Goal: Task Accomplishment & Management: Use online tool/utility

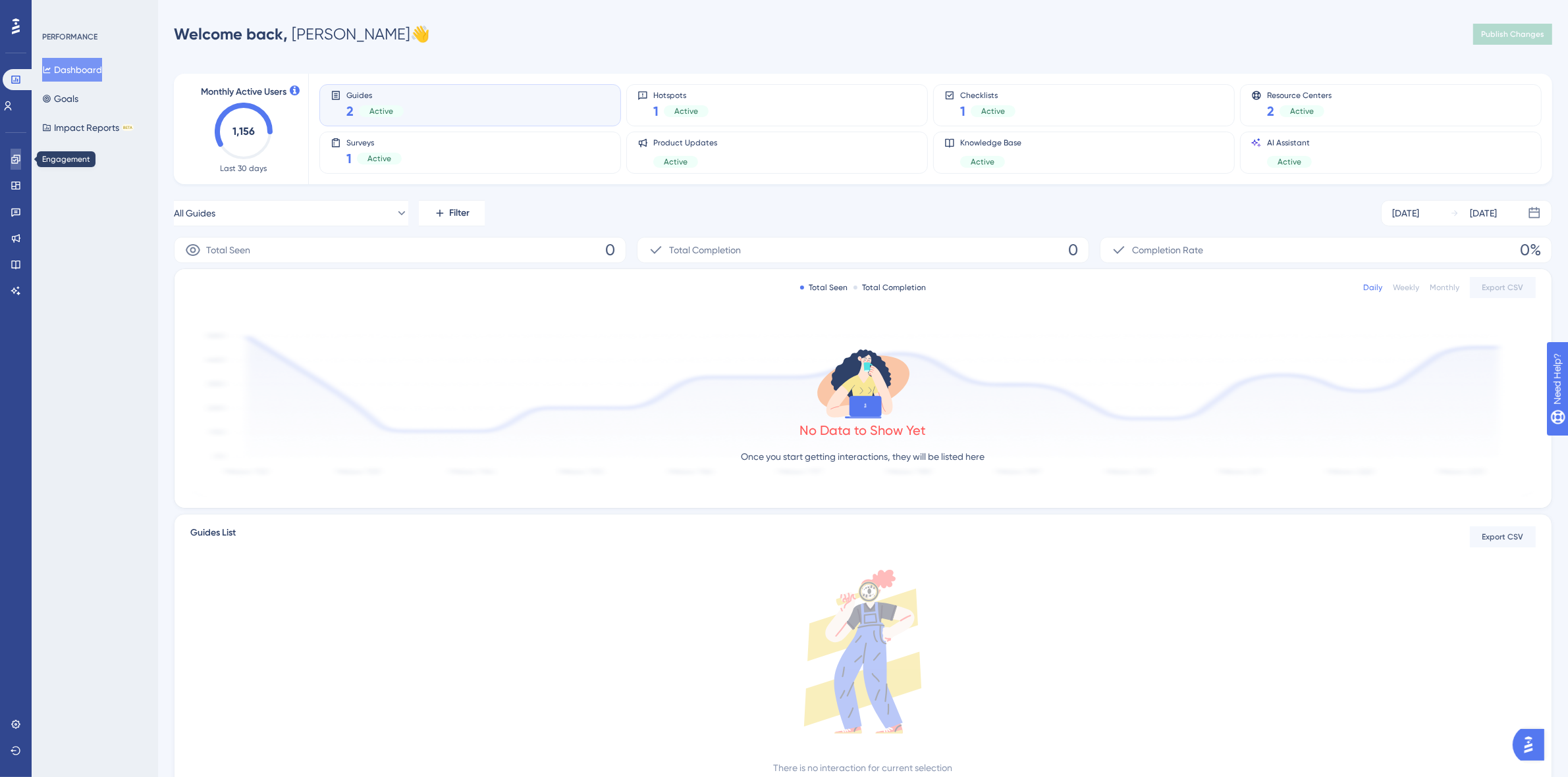
click at [10, 160] on link at bounding box center [15, 159] width 10 height 21
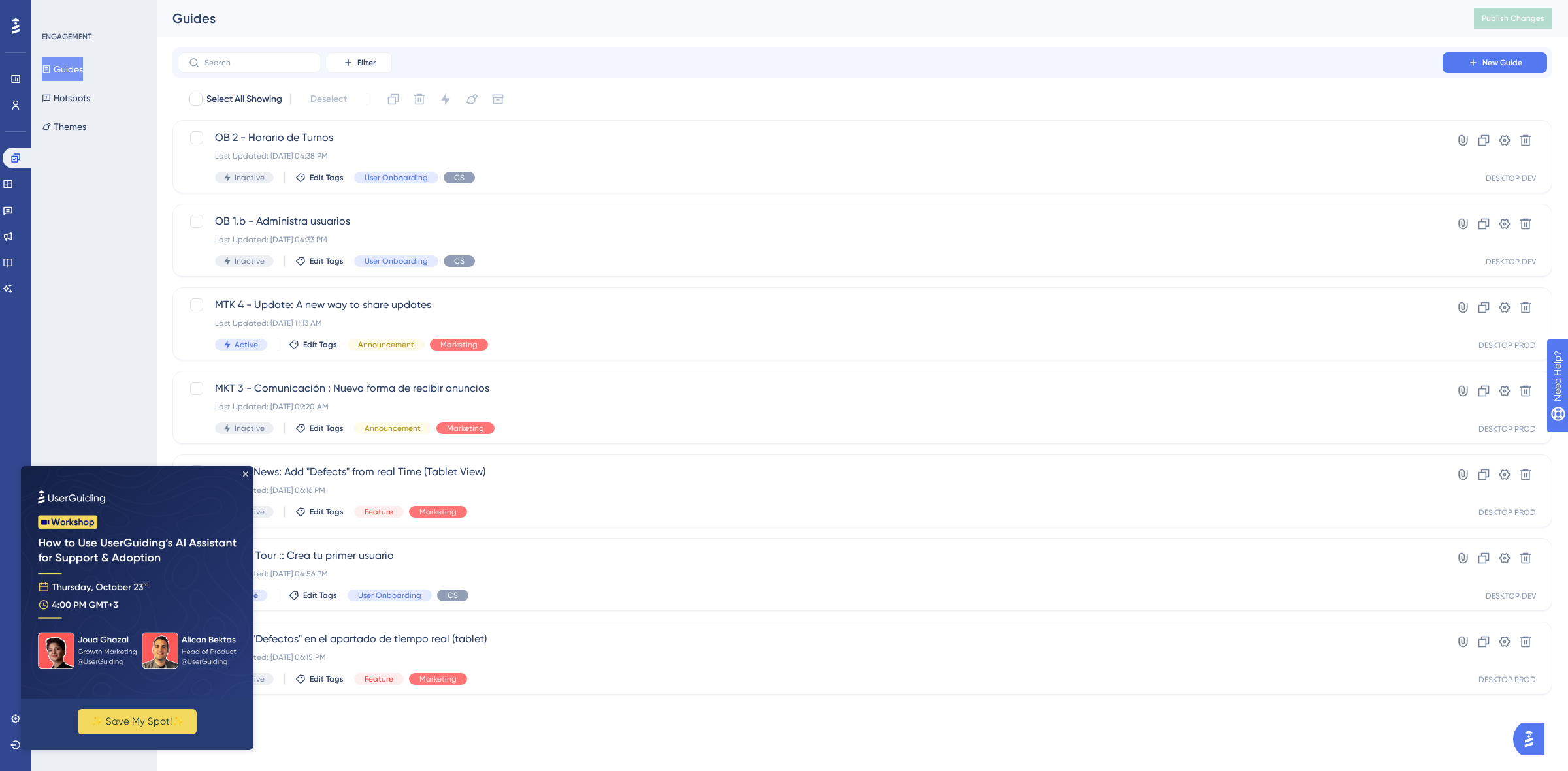
click at [247, 470] on img at bounding box center [137, 582] width 232 height 232
drag, startPoint x: 245, startPoint y: 472, endPoint x: 266, endPoint y: 940, distance: 468.5
click at [245, 472] on icon "Close Preview" at bounding box center [246, 474] width 5 height 5
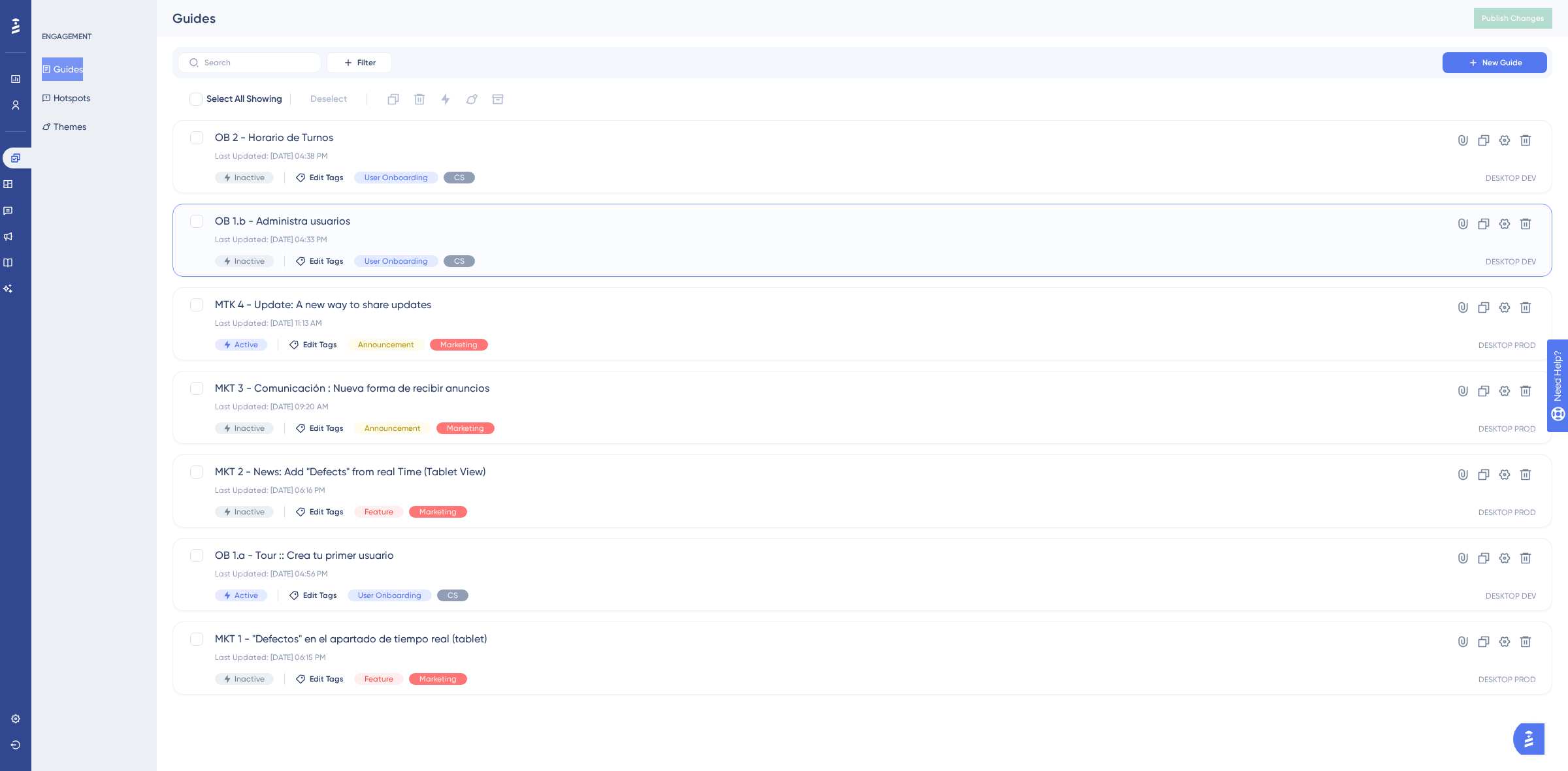
click at [478, 217] on span "OB 1.b - Administra usuarios" at bounding box center [809, 221] width 1190 height 15
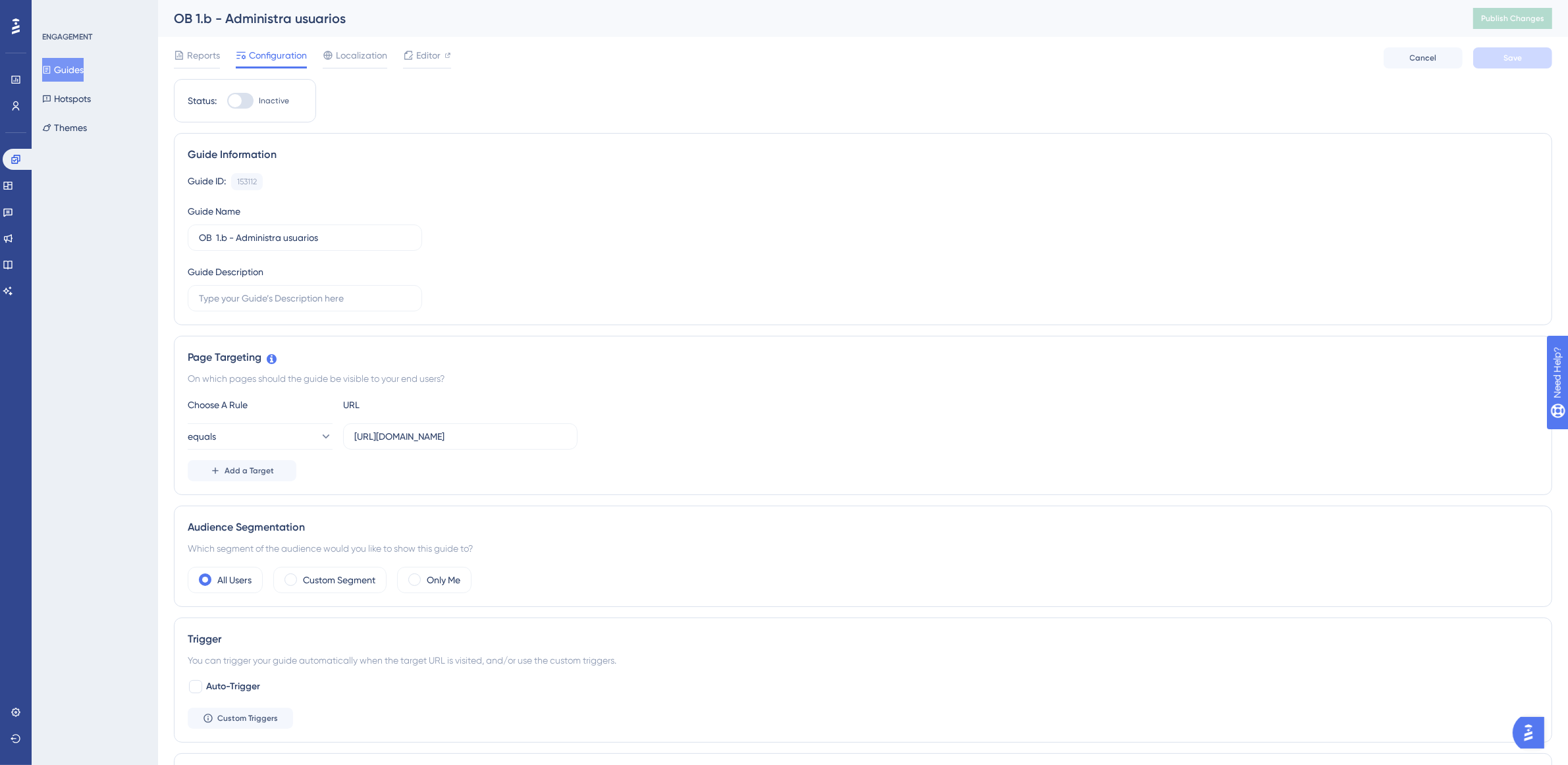
click at [60, 73] on button "Guides" at bounding box center [62, 70] width 41 height 24
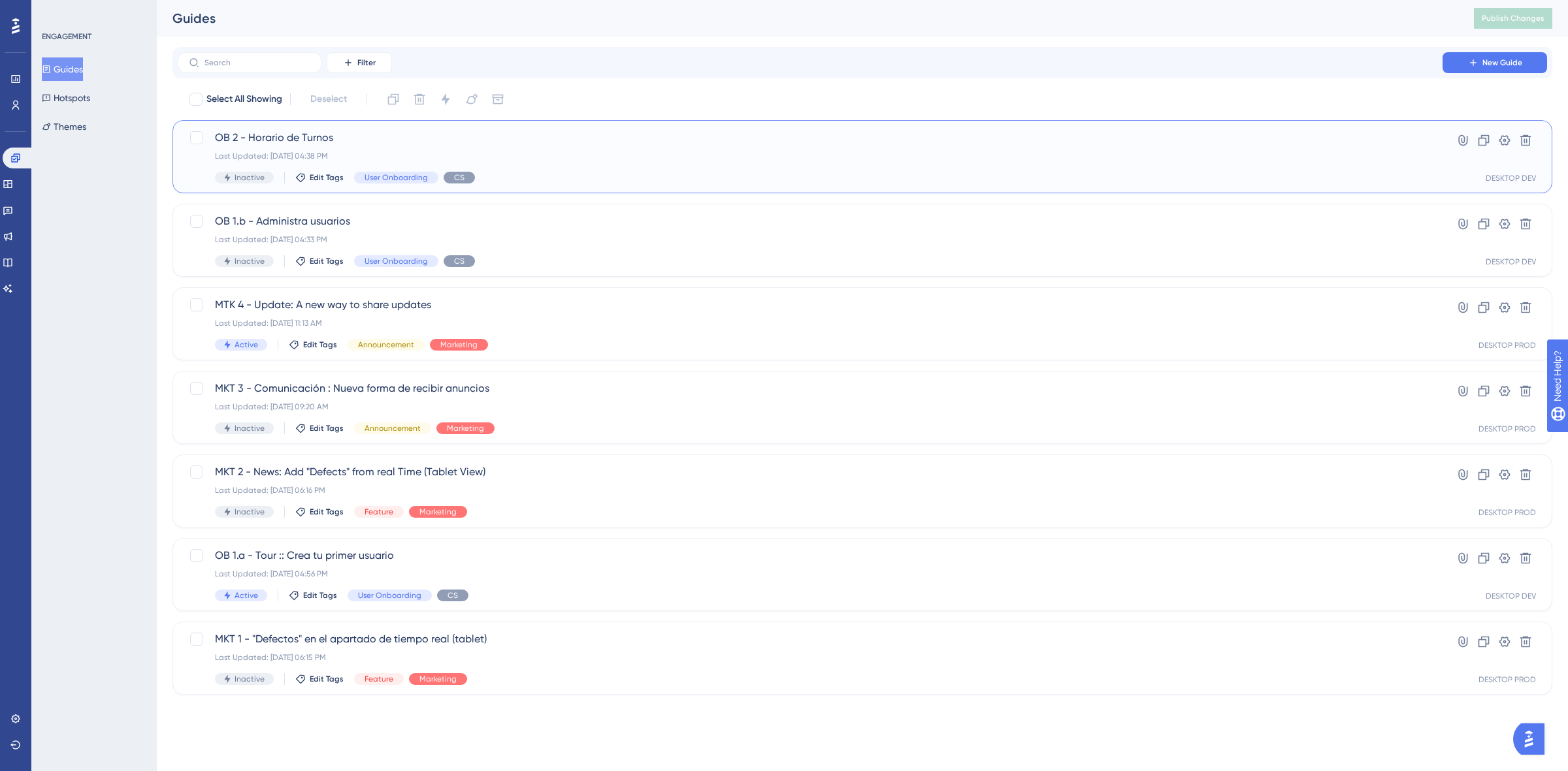
click at [574, 144] on span "OB 2 - Horario de Turnos" at bounding box center [809, 137] width 1190 height 15
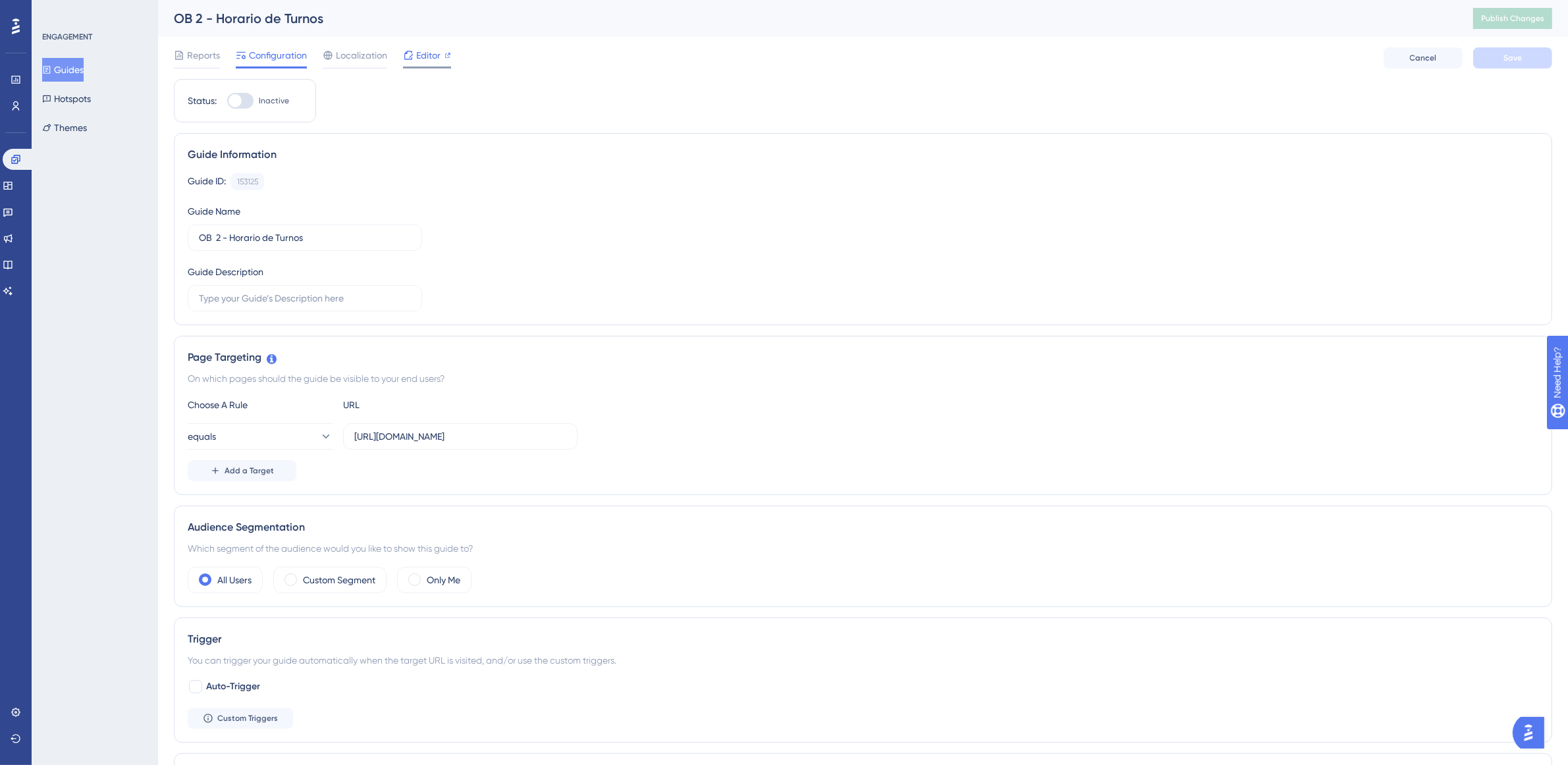
click at [429, 53] on span "Editor" at bounding box center [428, 55] width 25 height 16
click at [494, 120] on div "Status: Inactive Guide Information Guide ID: 153125 Copy Guide Name OB 2 - Hora…" at bounding box center [862, 659] width 1378 height 1159
click at [413, 58] on div "Editor" at bounding box center [427, 55] width 48 height 16
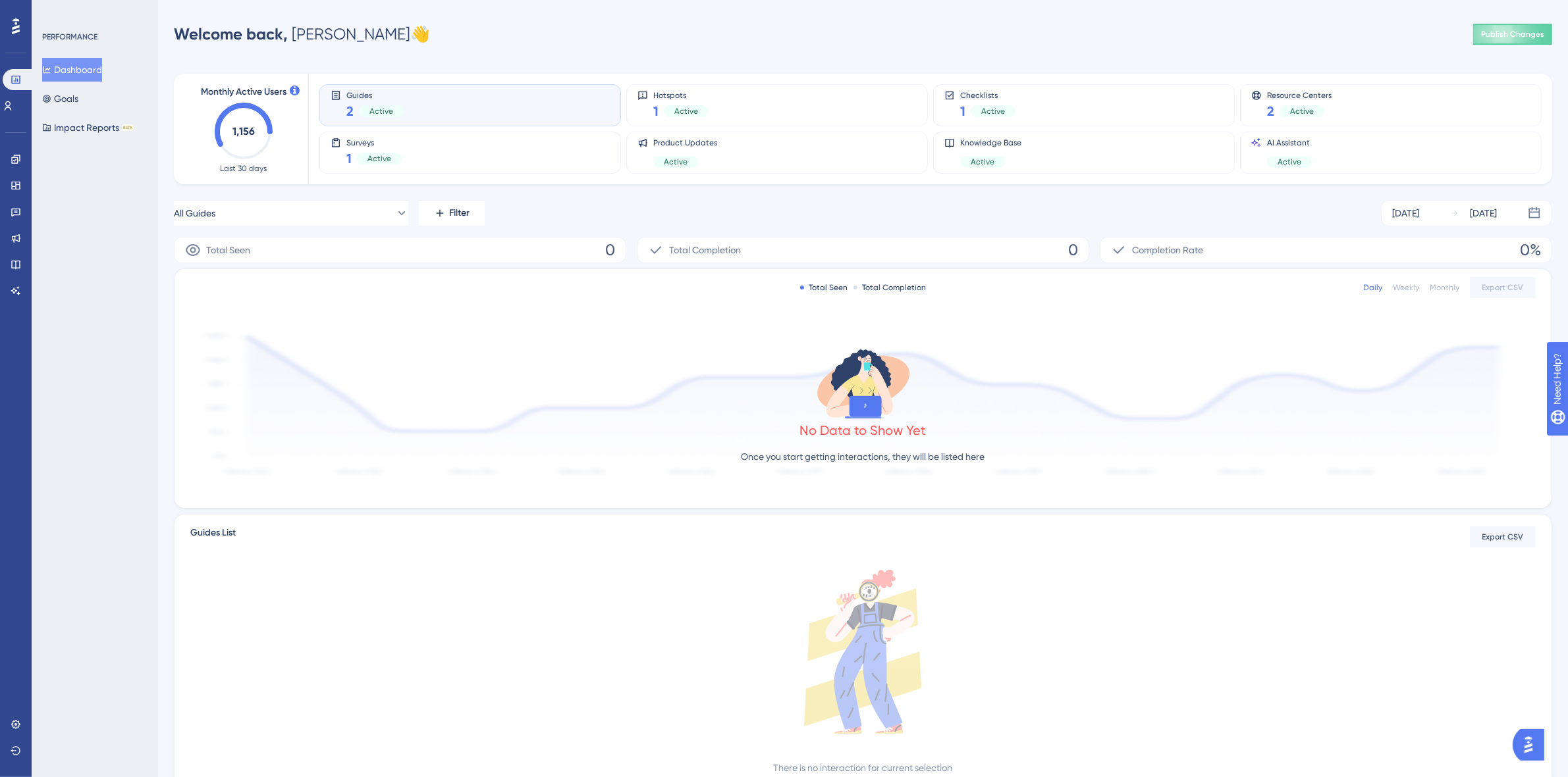
click at [451, 117] on div "Guides 2 Active" at bounding box center [470, 105] width 279 height 30
click at [17, 156] on icon at bounding box center [15, 159] width 10 height 10
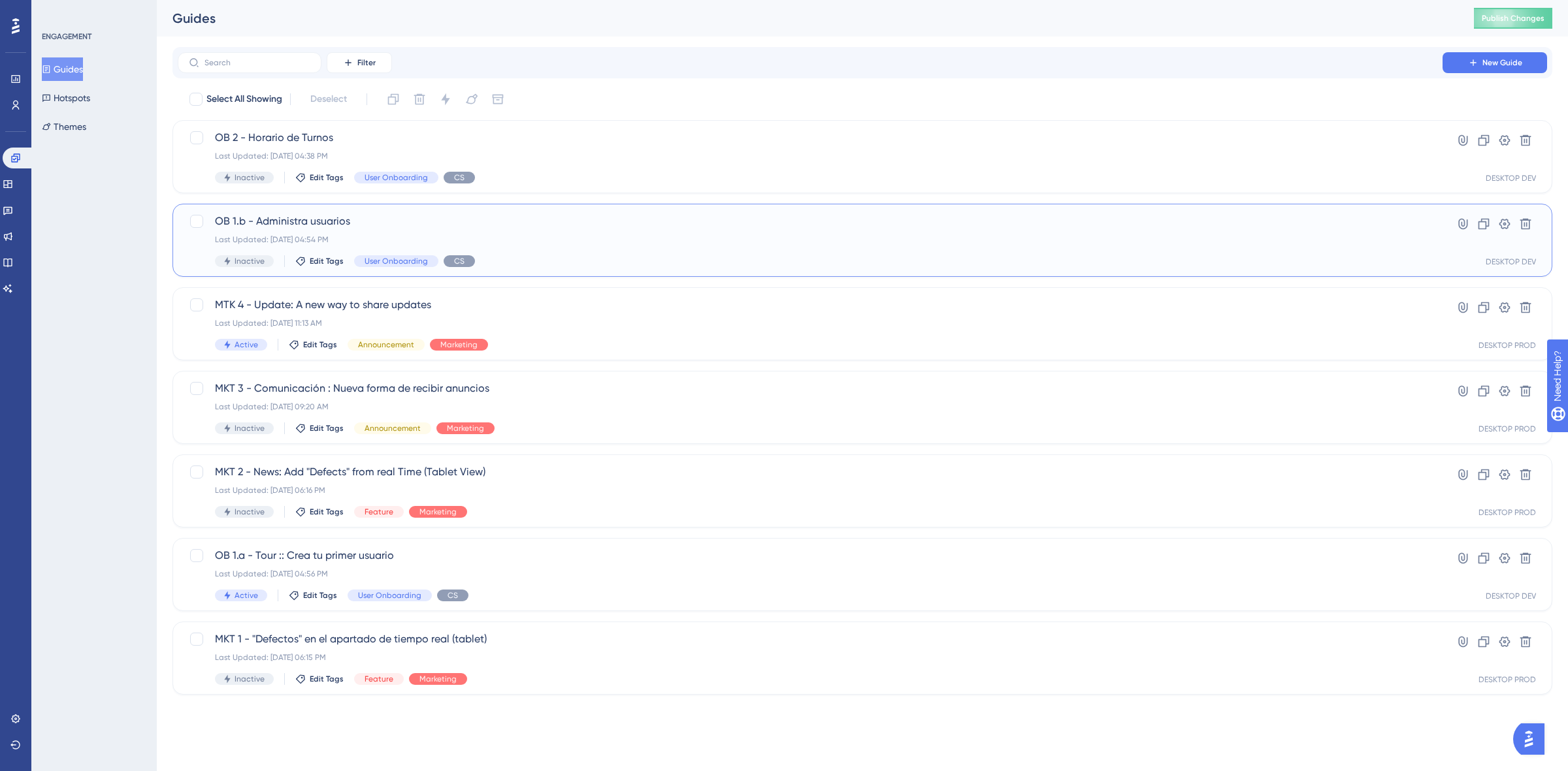
click at [514, 223] on span "OB 1.b - Administra usuarios" at bounding box center [809, 221] width 1190 height 15
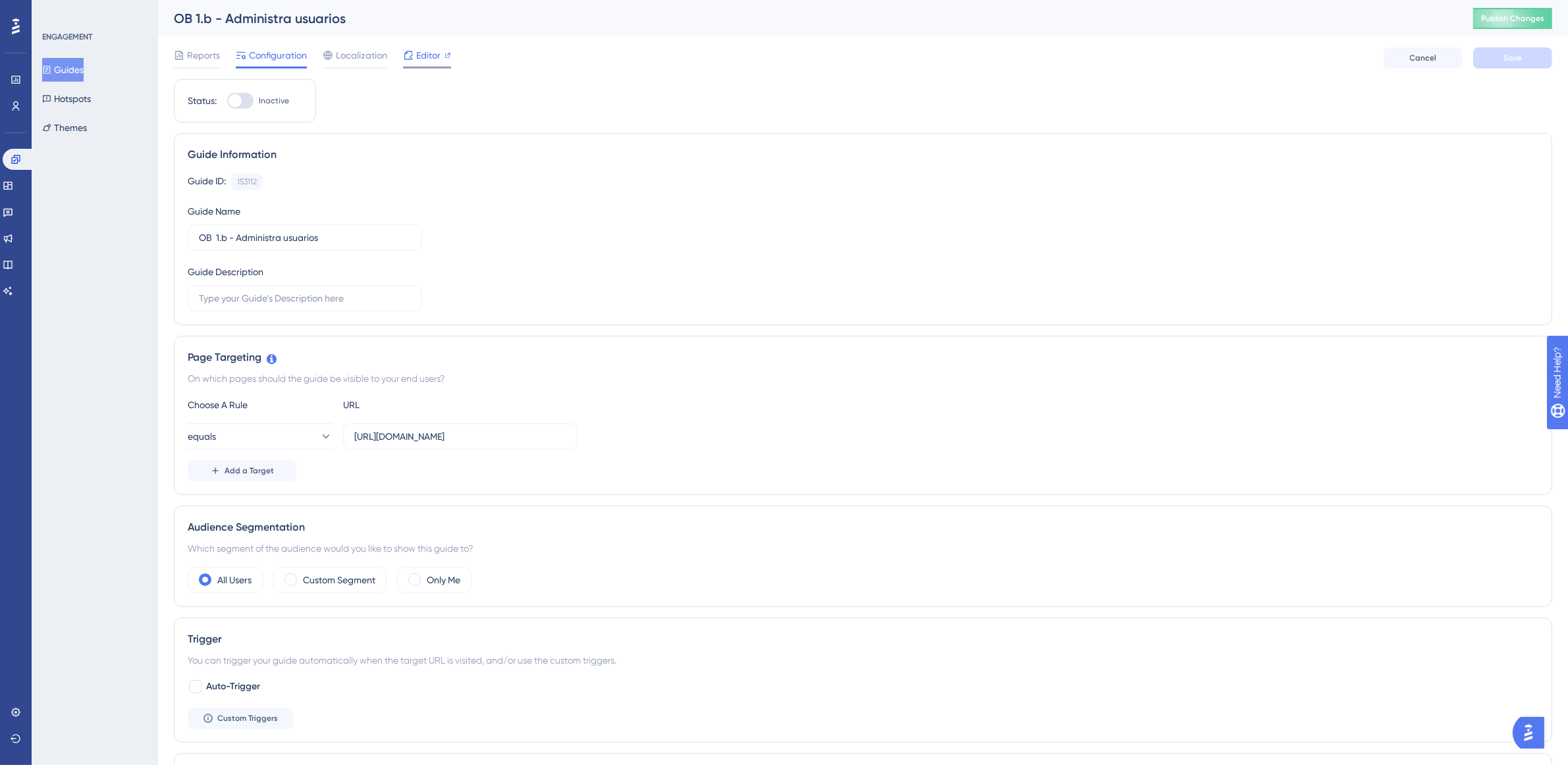
click at [432, 52] on span "Editor" at bounding box center [428, 55] width 25 height 16
